Goal: Information Seeking & Learning: Learn about a topic

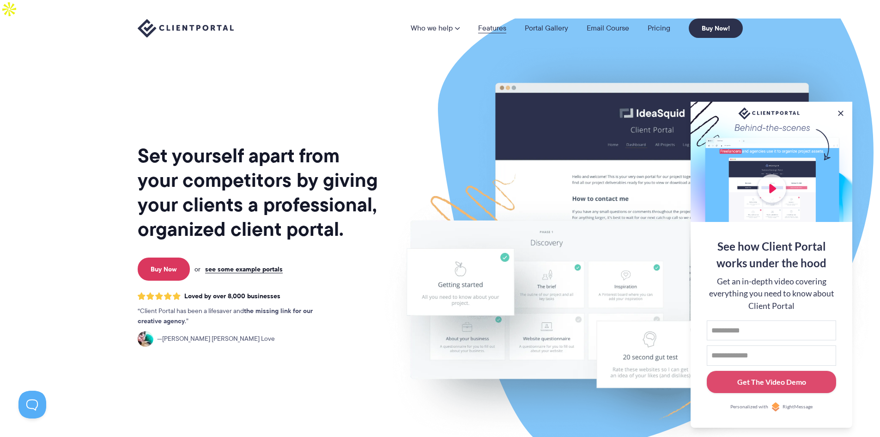
click at [488, 27] on link "Features" at bounding box center [492, 27] width 28 height 7
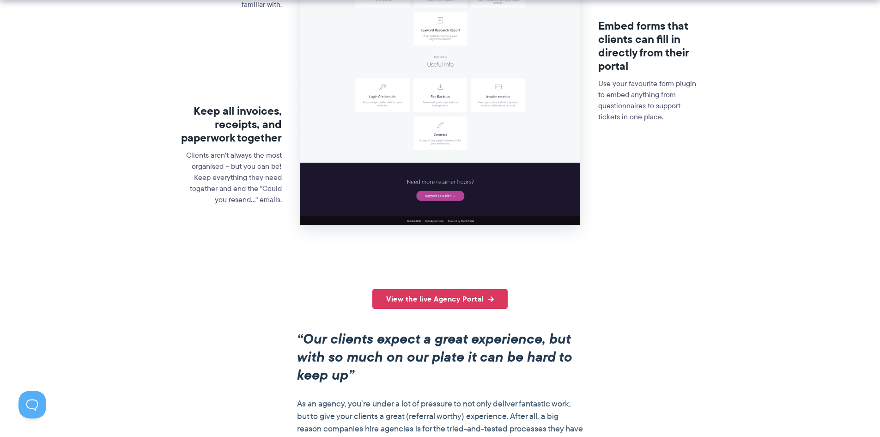
scroll to position [508, 0]
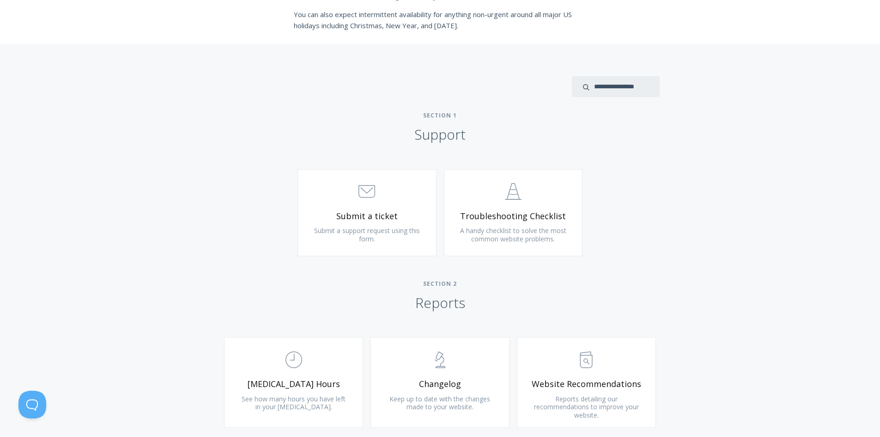
scroll to position [370, 0]
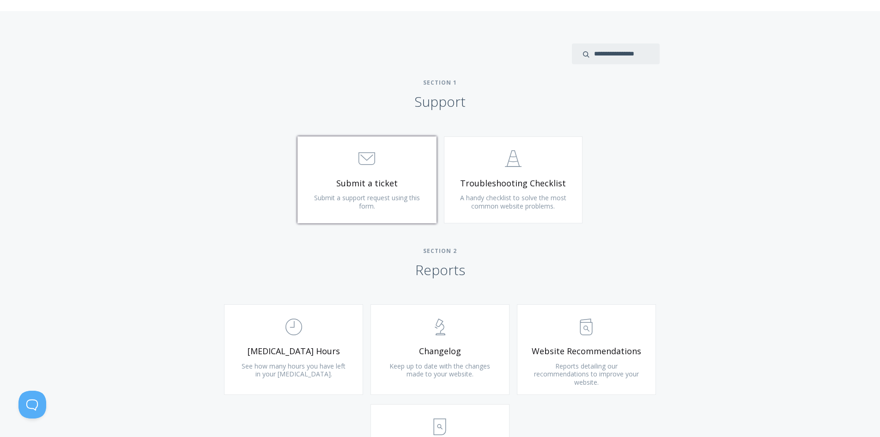
click at [406, 177] on link ".st0{fill:none;stroke:#000000;stroke-width:2;stroke-miterlimit:10;} 3. Communic…" at bounding box center [367, 179] width 139 height 87
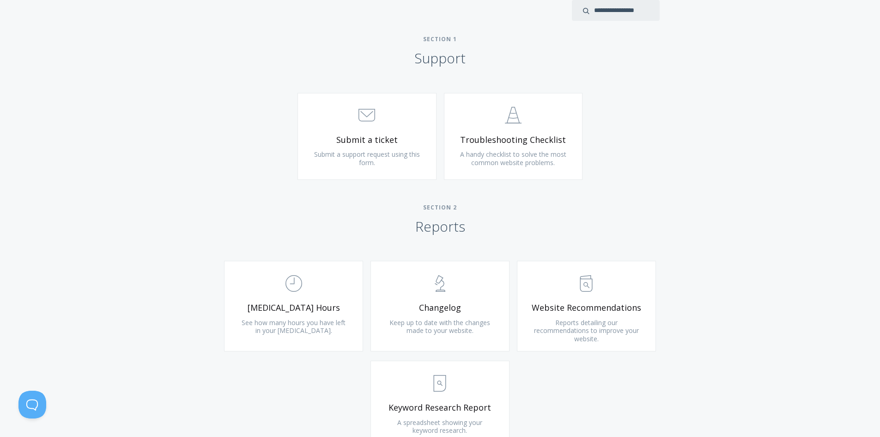
scroll to position [554, 0]
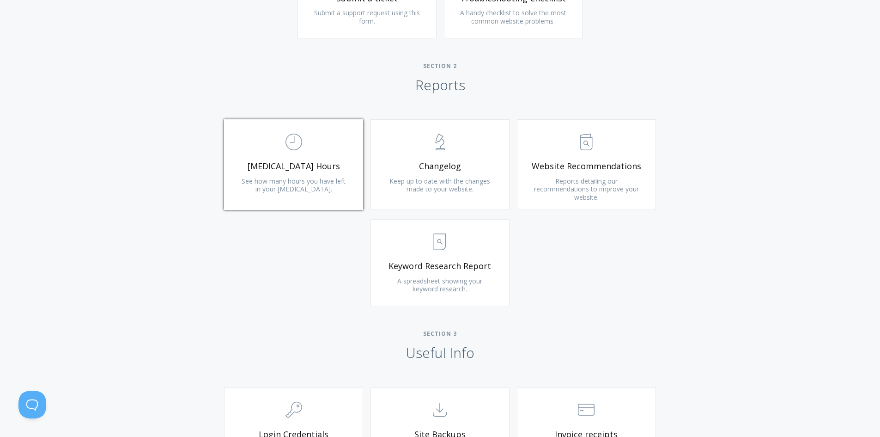
click at [316, 167] on span "Retainer Hours" at bounding box center [293, 166] width 110 height 11
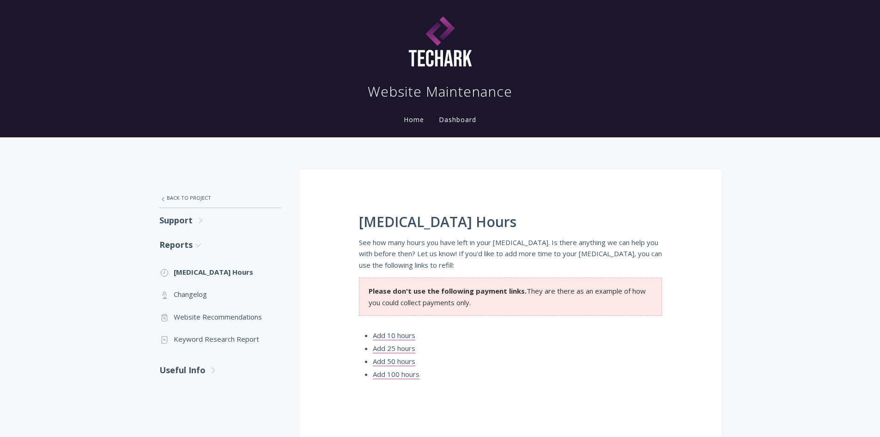
click at [391, 331] on link "Add 10 hours" at bounding box center [394, 335] width 43 height 10
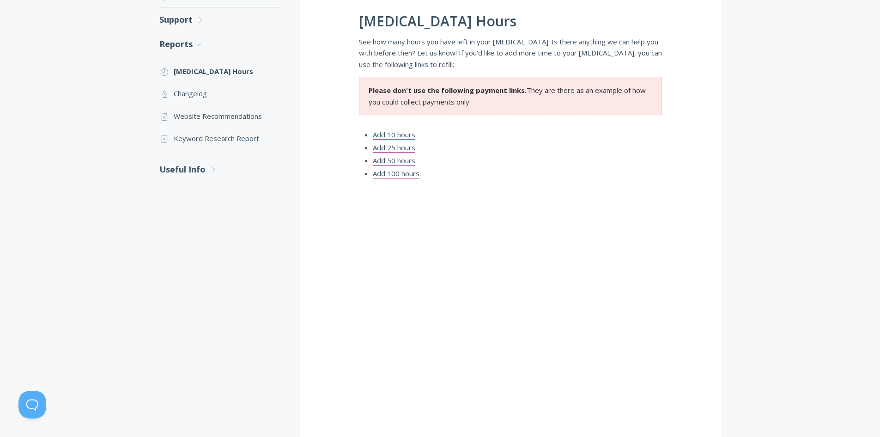
scroll to position [185, 0]
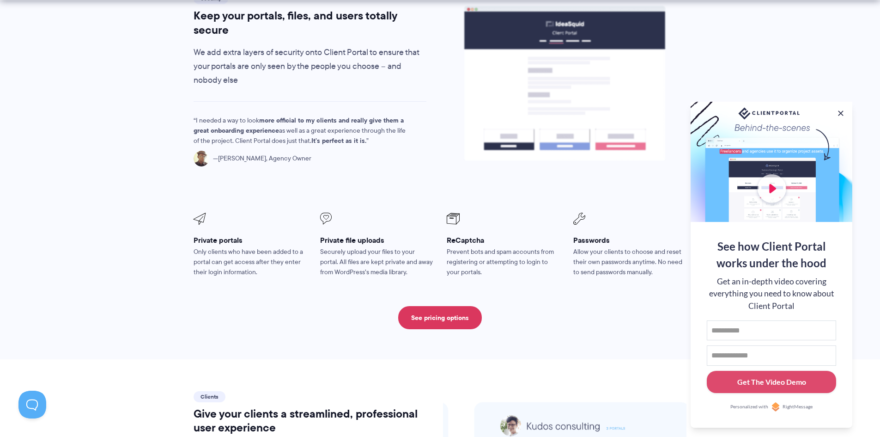
scroll to position [1999, 0]
